Goal: Task Accomplishment & Management: Manage account settings

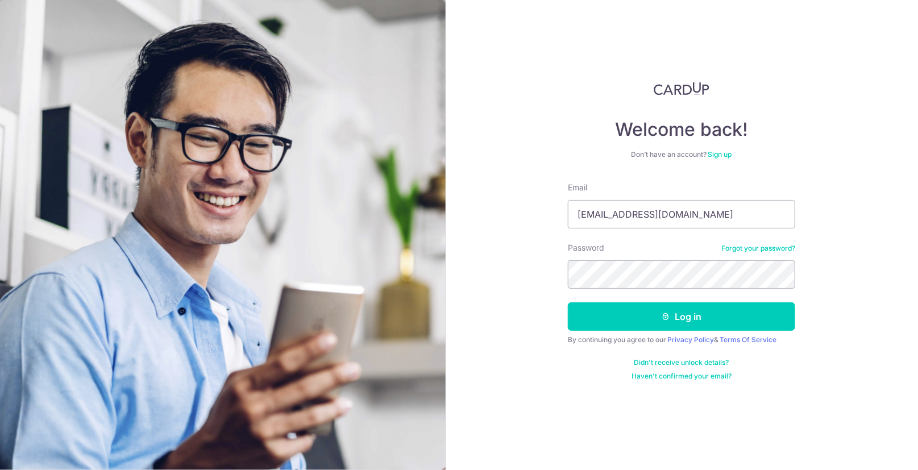
click at [666, 318] on icon "submit" at bounding box center [666, 316] width 9 height 9
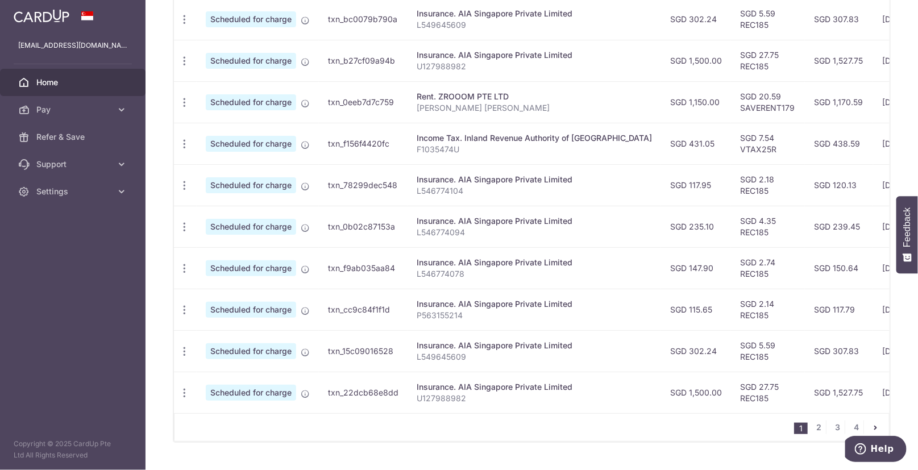
scroll to position [387, 0]
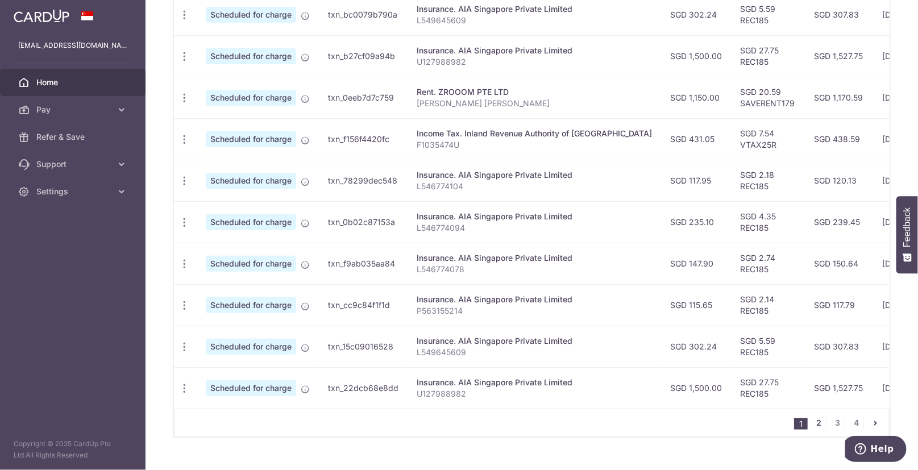
click at [823, 422] on link "2" at bounding box center [819, 423] width 14 height 14
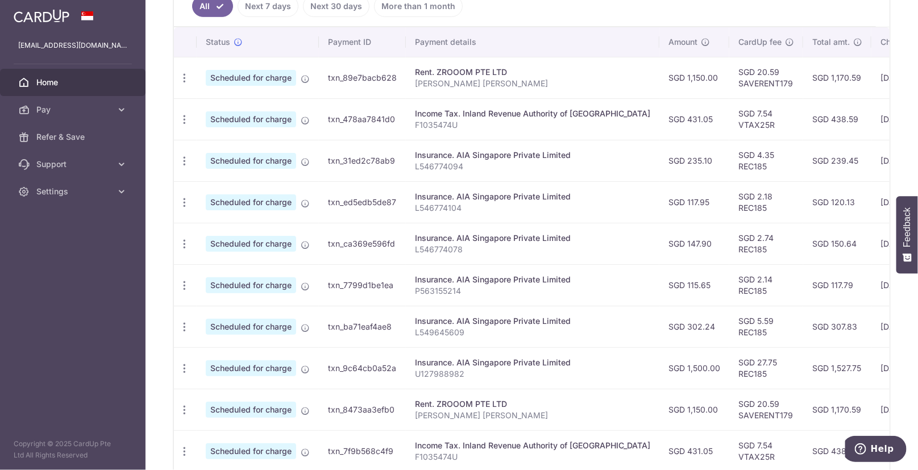
scroll to position [407, 0]
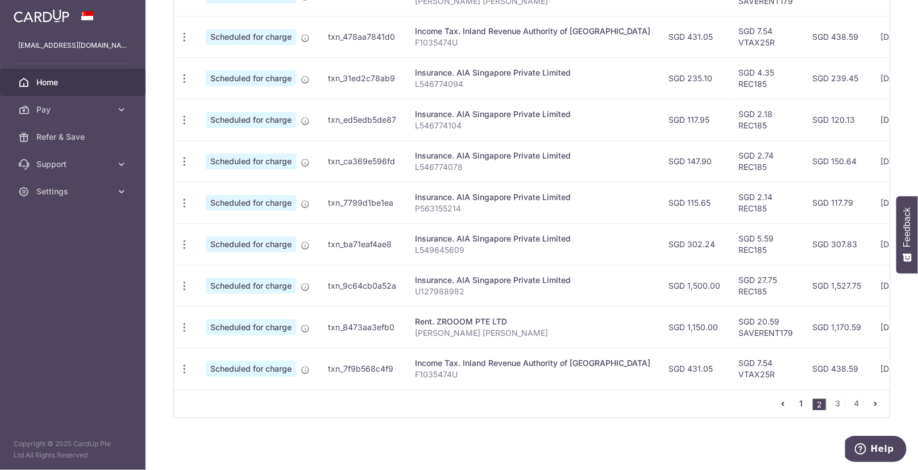
click at [795, 404] on link "1" at bounding box center [801, 404] width 14 height 14
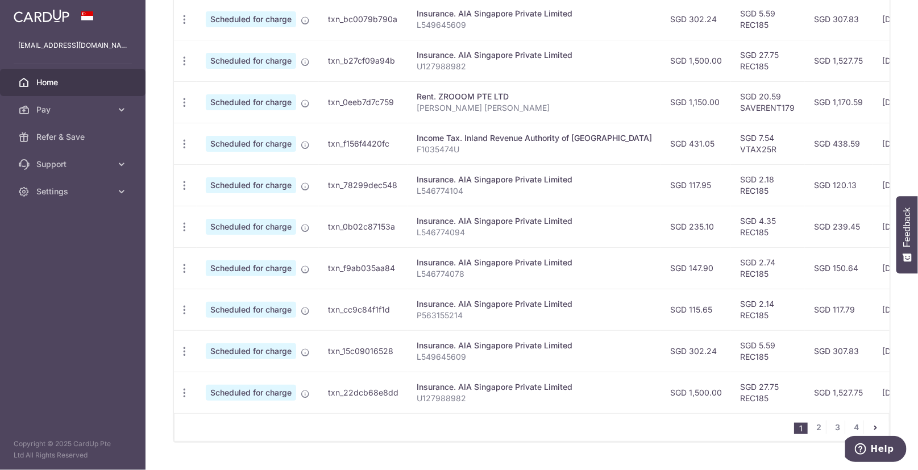
scroll to position [388, 0]
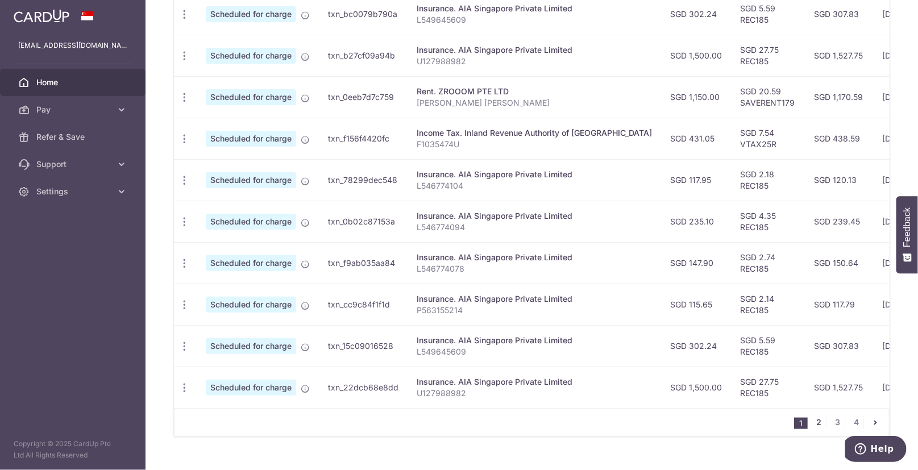
click at [820, 418] on link "2" at bounding box center [819, 423] width 14 height 14
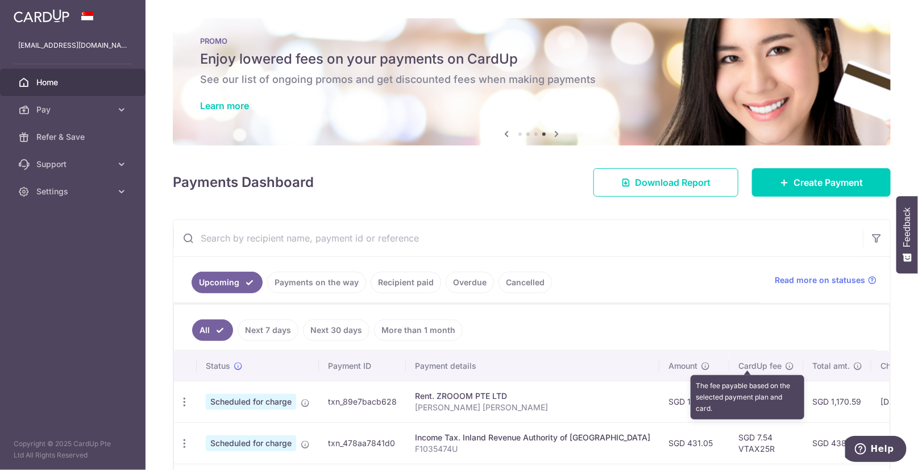
scroll to position [407, 0]
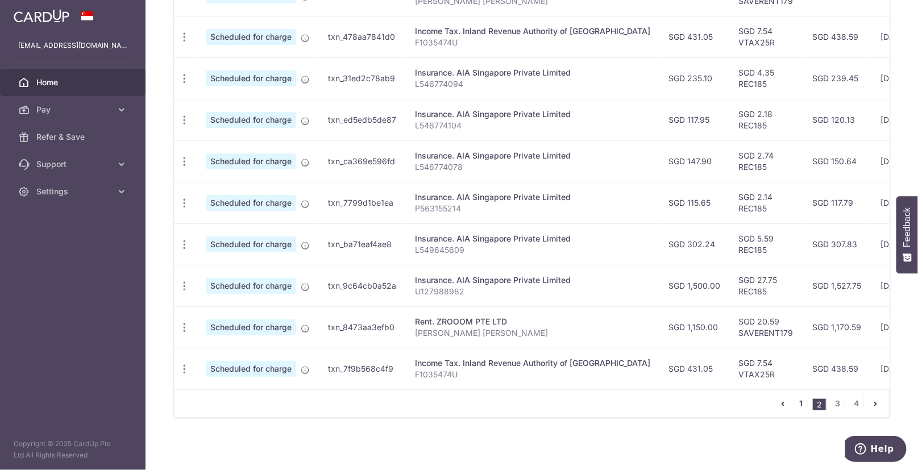
click at [804, 401] on link "1" at bounding box center [801, 404] width 14 height 14
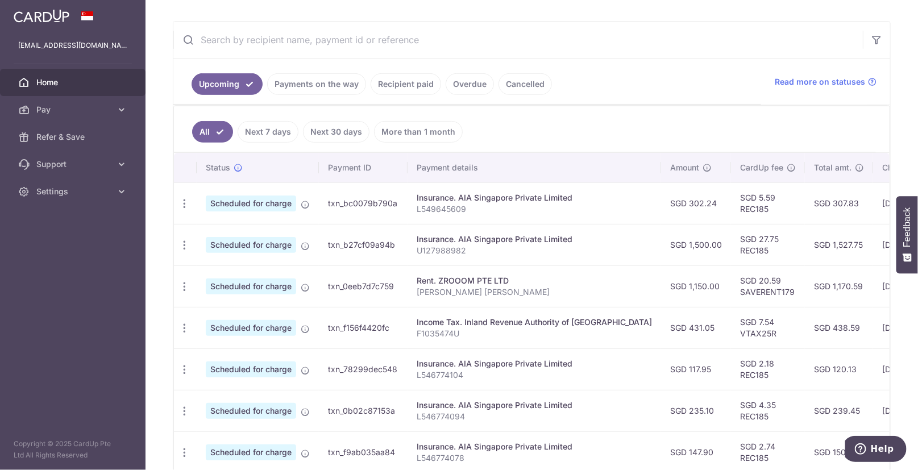
scroll to position [264, 0]
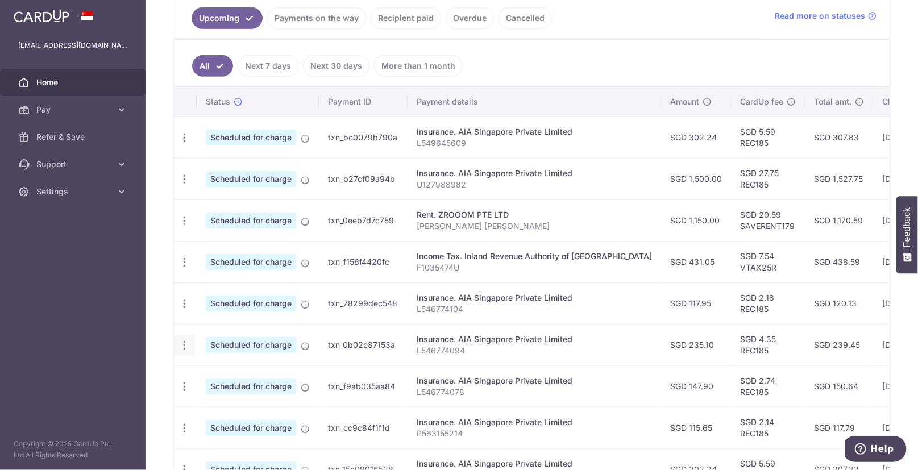
click at [186, 341] on icon "button" at bounding box center [185, 345] width 12 height 12
click at [262, 371] on span "Update payment" at bounding box center [244, 377] width 77 height 14
radio input "true"
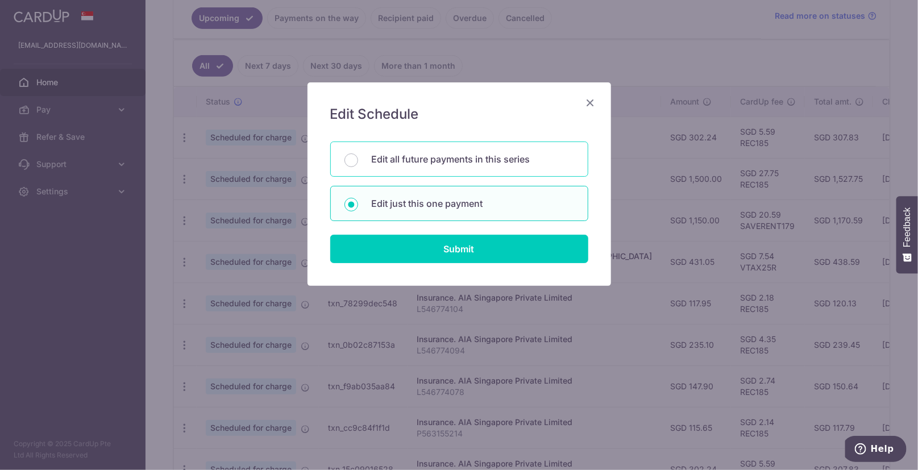
click at [437, 158] on p "Edit all future payments in this series" at bounding box center [473, 159] width 202 height 14
click at [358, 158] on input "Edit all future payments in this series" at bounding box center [352, 161] width 14 height 14
radio input "true"
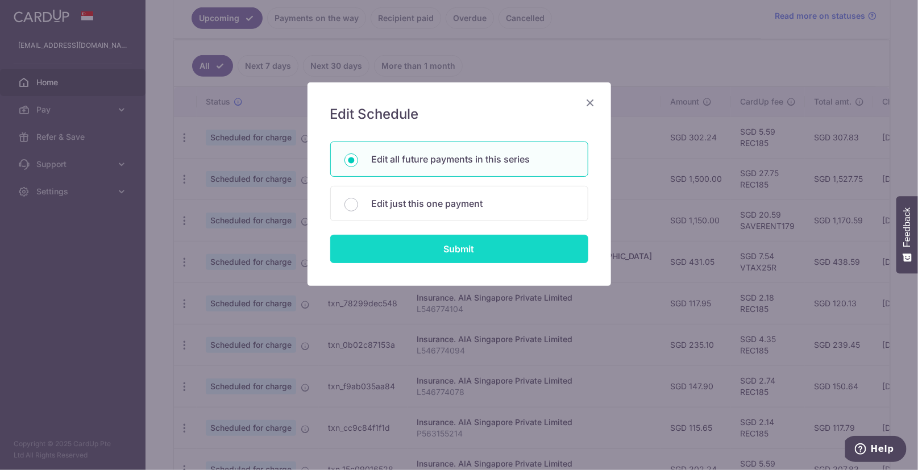
click at [483, 256] on input "Submit" at bounding box center [459, 249] width 258 height 28
radio input "true"
type input "235.10"
type input "L546774094"
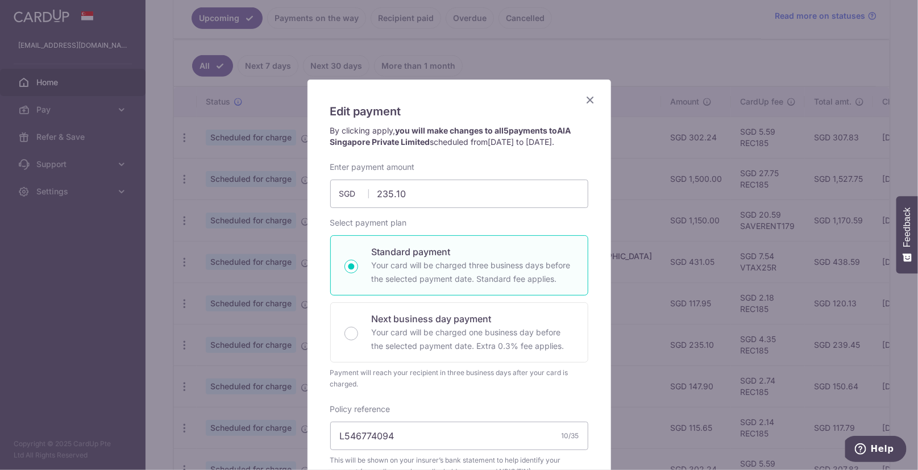
scroll to position [0, 0]
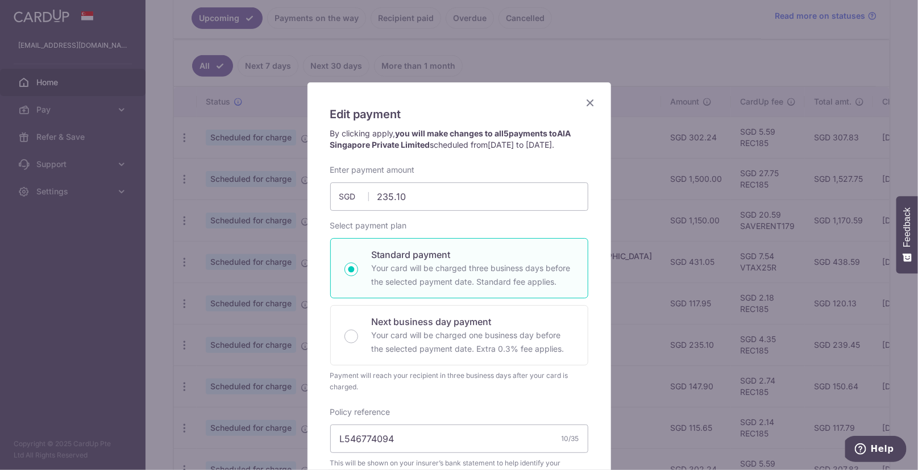
click at [595, 103] on icon "Close" at bounding box center [591, 103] width 14 height 14
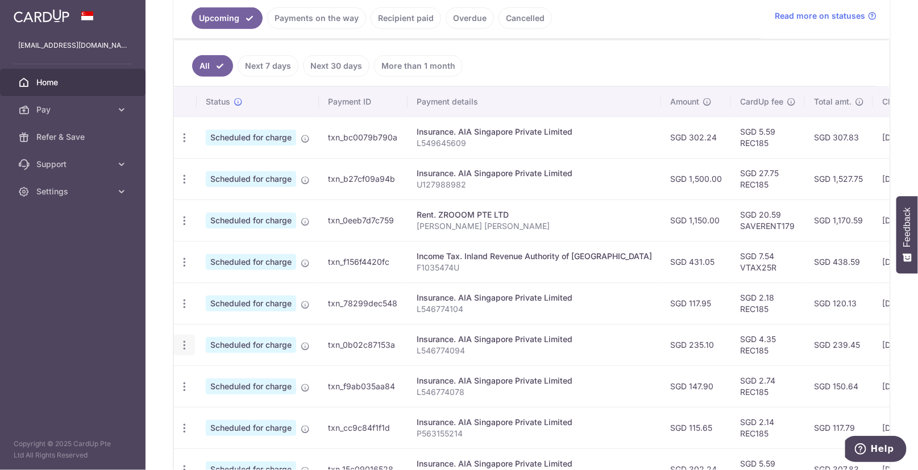
click at [186, 345] on icon "button" at bounding box center [185, 345] width 12 height 12
click at [234, 382] on link "Update payment" at bounding box center [234, 376] width 118 height 27
radio input "true"
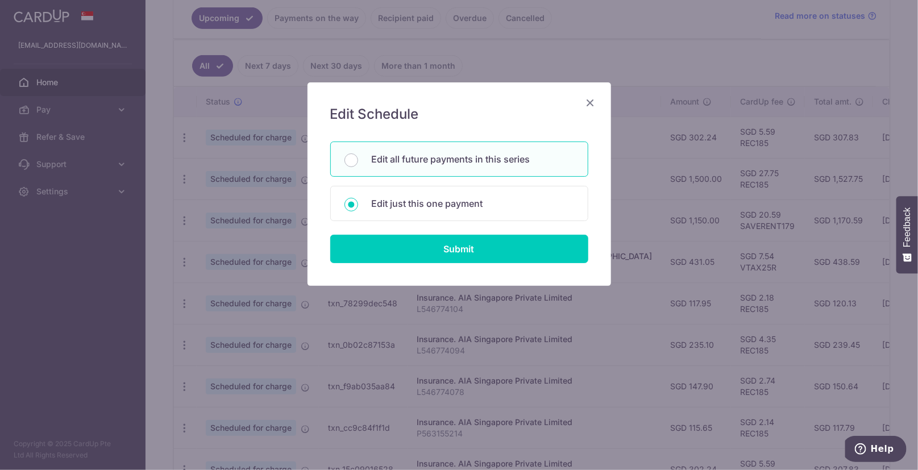
click at [501, 158] on p "Edit all future payments in this series" at bounding box center [473, 159] width 202 height 14
click at [358, 158] on input "Edit all future payments in this series" at bounding box center [352, 161] width 14 height 14
click at [472, 199] on p "Edit just this one payment" at bounding box center [473, 204] width 202 height 14
click at [358, 199] on input "Edit just this one payment" at bounding box center [352, 205] width 14 height 14
radio input "false"
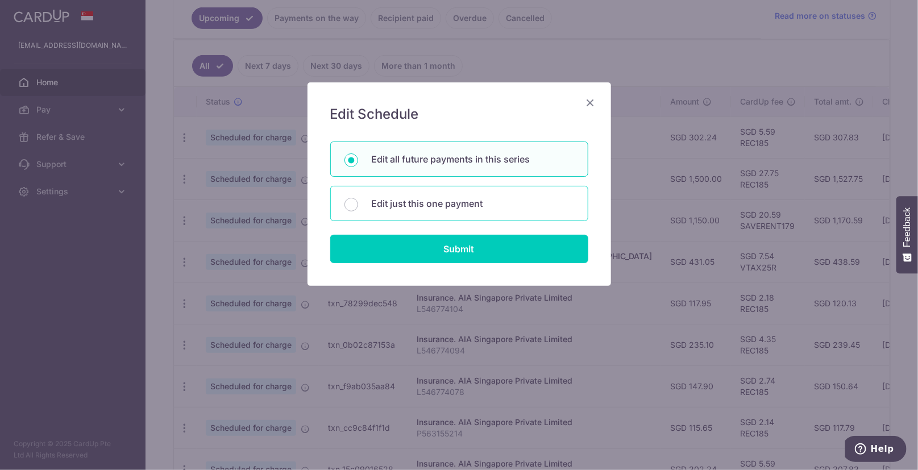
radio input "true"
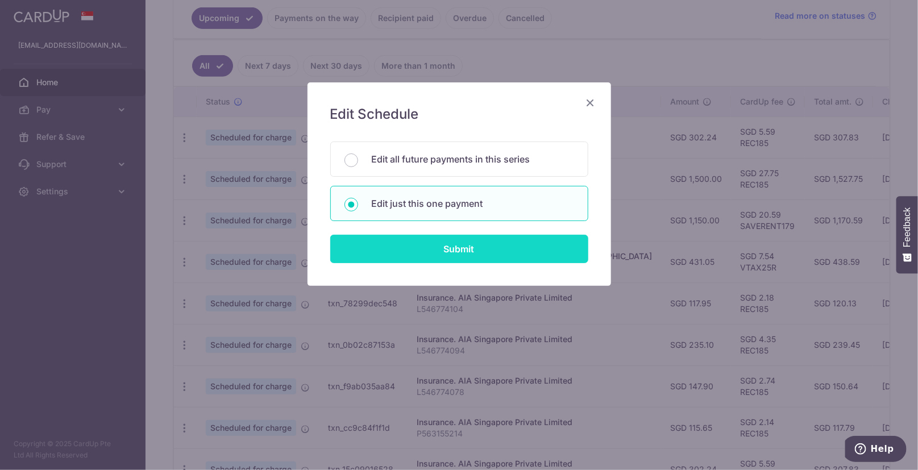
click at [490, 246] on input "Submit" at bounding box center [459, 249] width 258 height 28
radio input "true"
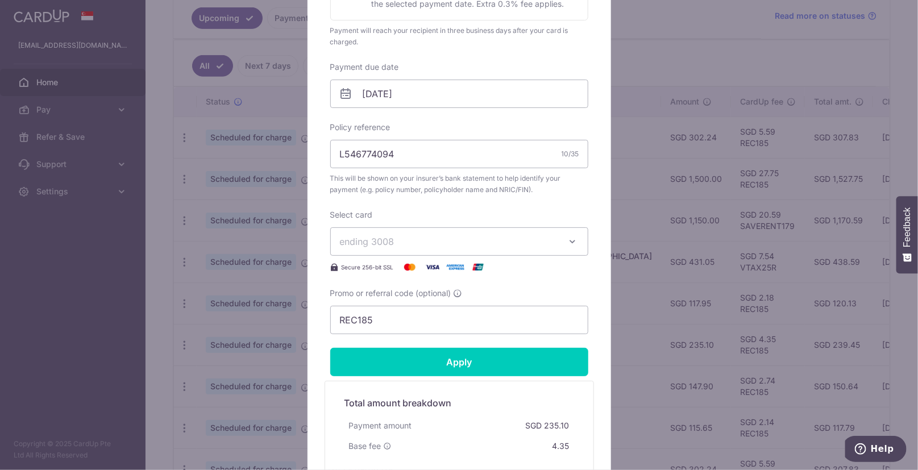
scroll to position [313, 0]
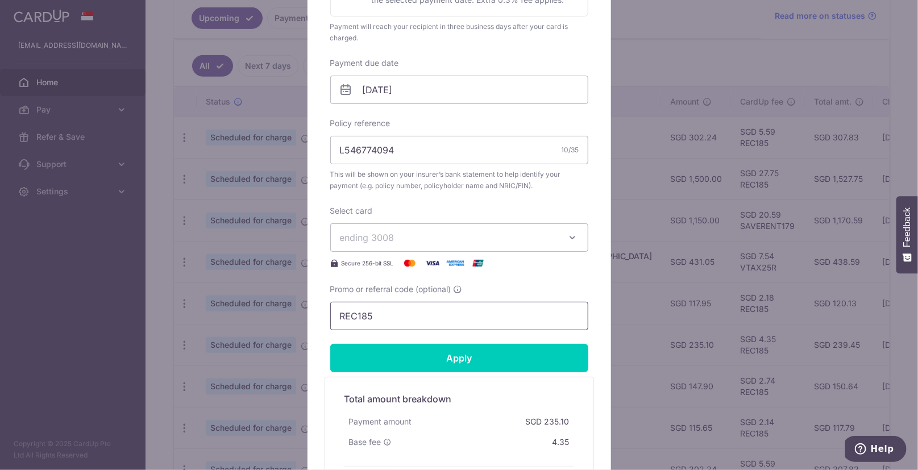
click at [411, 308] on input "REC185" at bounding box center [459, 316] width 258 height 28
drag, startPoint x: 382, startPoint y: 312, endPoint x: 243, endPoint y: 319, distance: 138.9
click at [330, 319] on input "REC185" at bounding box center [459, 316] width 258 height 28
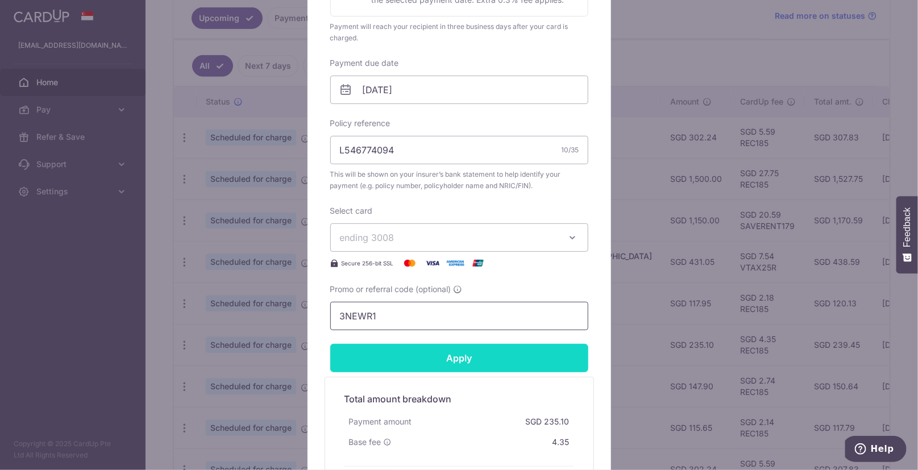
type input "3NEWR1"
click at [390, 350] on input "Apply" at bounding box center [459, 358] width 258 height 28
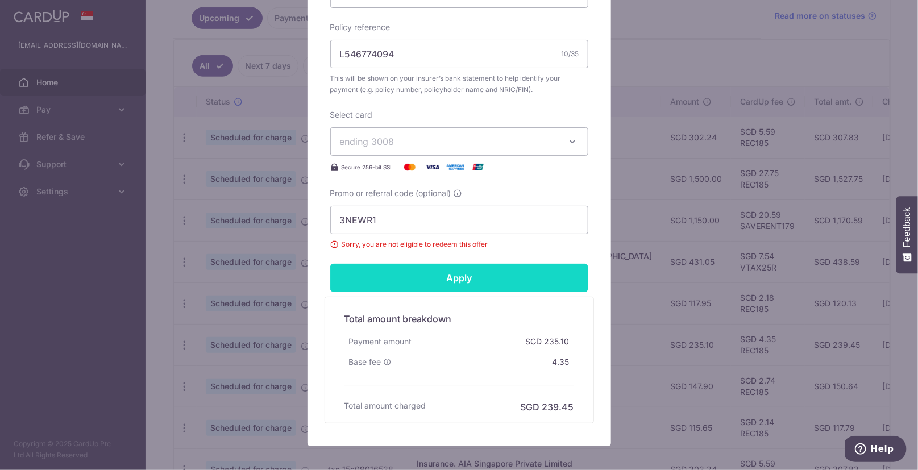
scroll to position [410, 0]
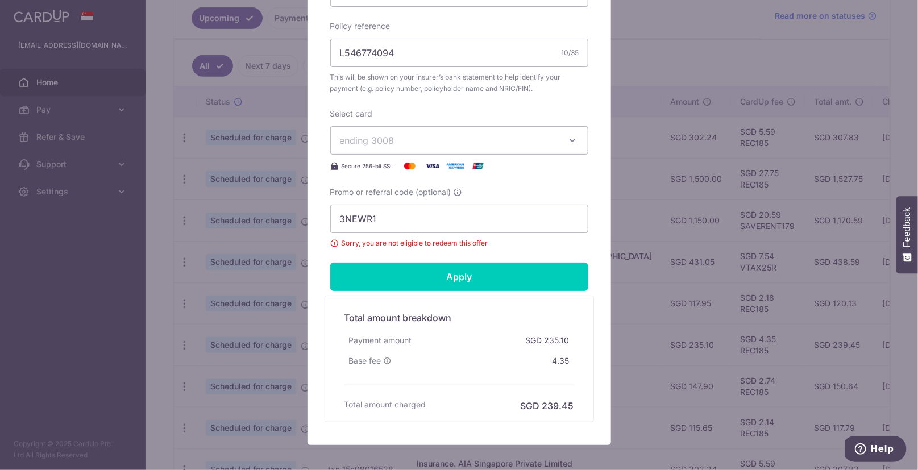
click at [293, 271] on div "Edit payment By clicking apply, you will make changes to all 5 payments to AIA …" at bounding box center [459, 235] width 918 height 470
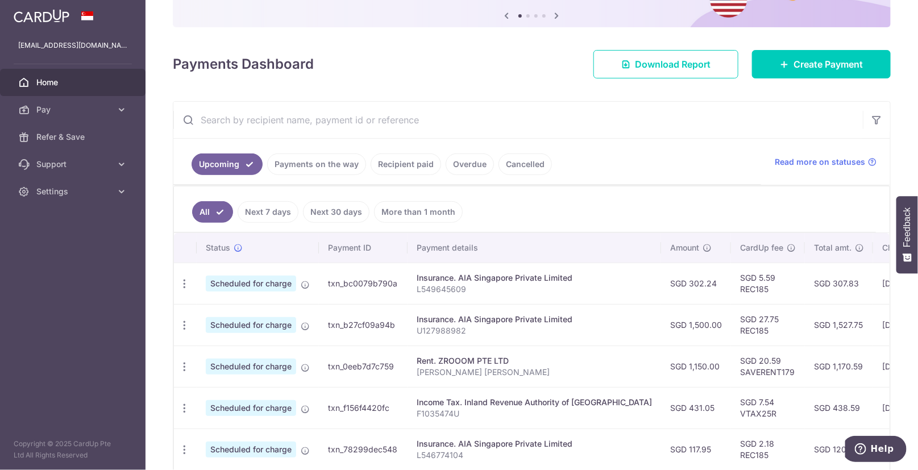
scroll to position [119, 0]
click at [186, 285] on icon "button" at bounding box center [185, 283] width 12 height 12
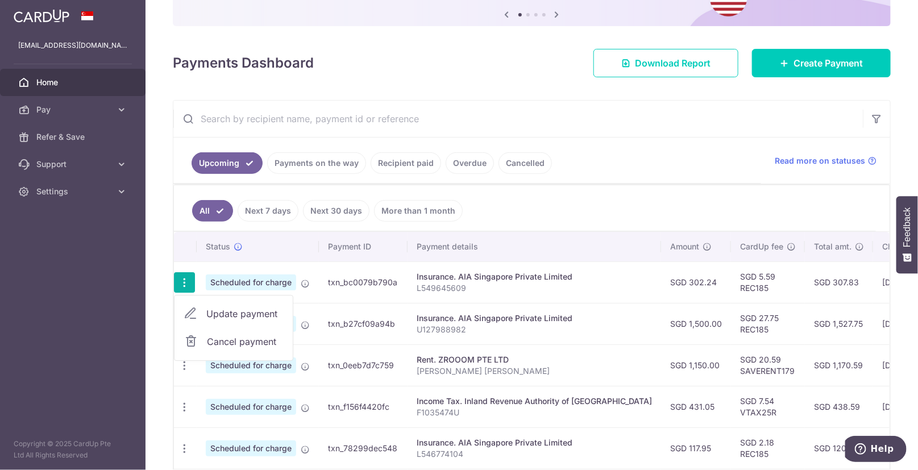
click at [212, 316] on span "Update payment" at bounding box center [244, 314] width 77 height 14
radio input "true"
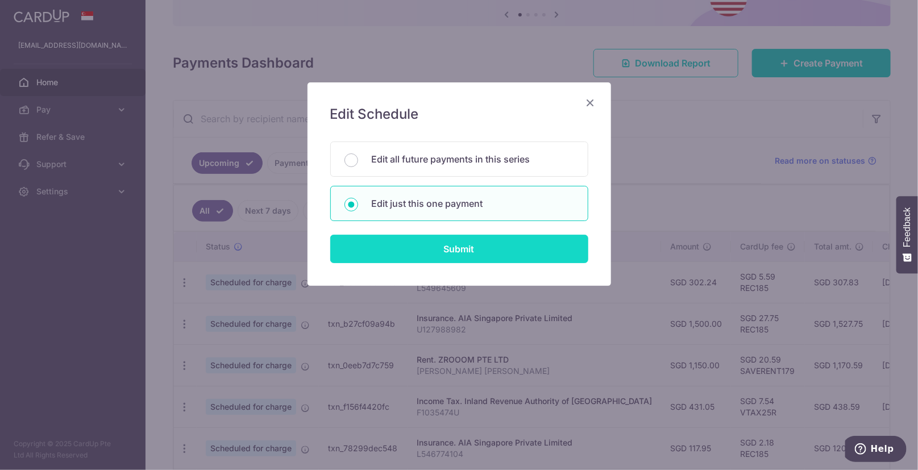
click at [445, 247] on input "Submit" at bounding box center [459, 249] width 258 height 28
radio input "true"
type input "302.24"
type input "[DATE]"
type input "L549645609"
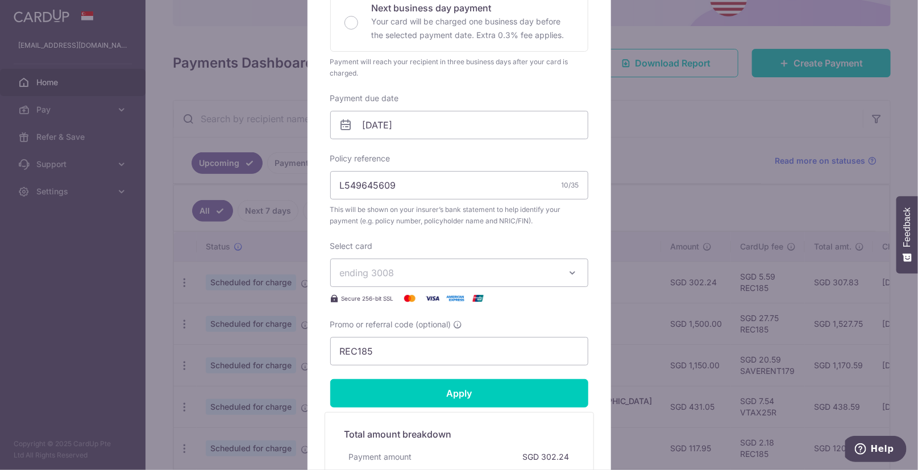
scroll to position [282, 0]
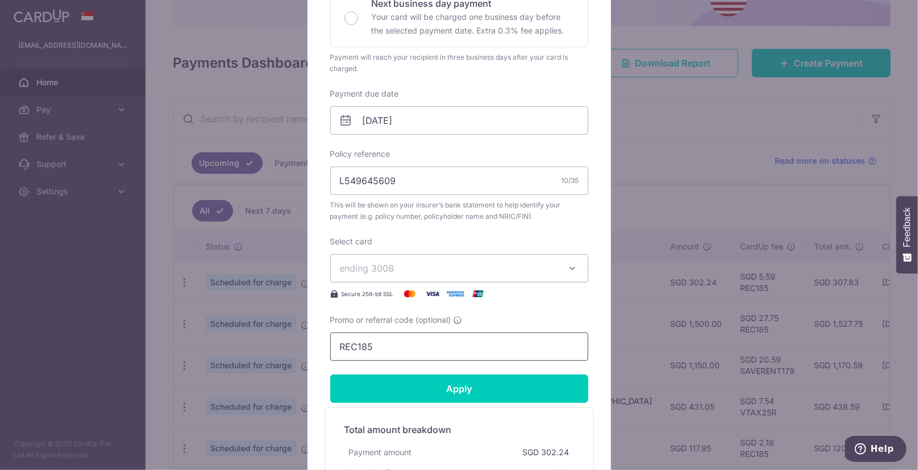
drag, startPoint x: 400, startPoint y: 346, endPoint x: 278, endPoint y: 347, distance: 121.7
click at [330, 347] on input "REC185" at bounding box center [459, 347] width 258 height 28
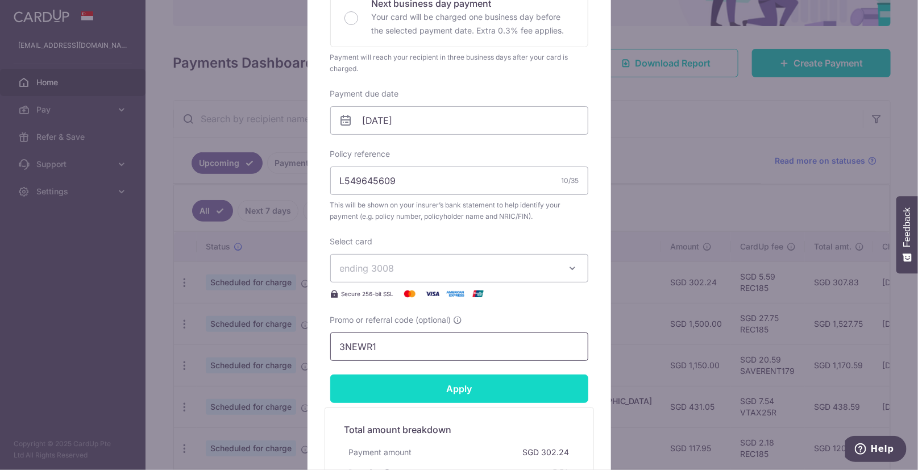
type input "3NEWR1"
click at [374, 398] on input "Apply" at bounding box center [459, 389] width 258 height 28
